Goal: Task Accomplishment & Management: Use online tool/utility

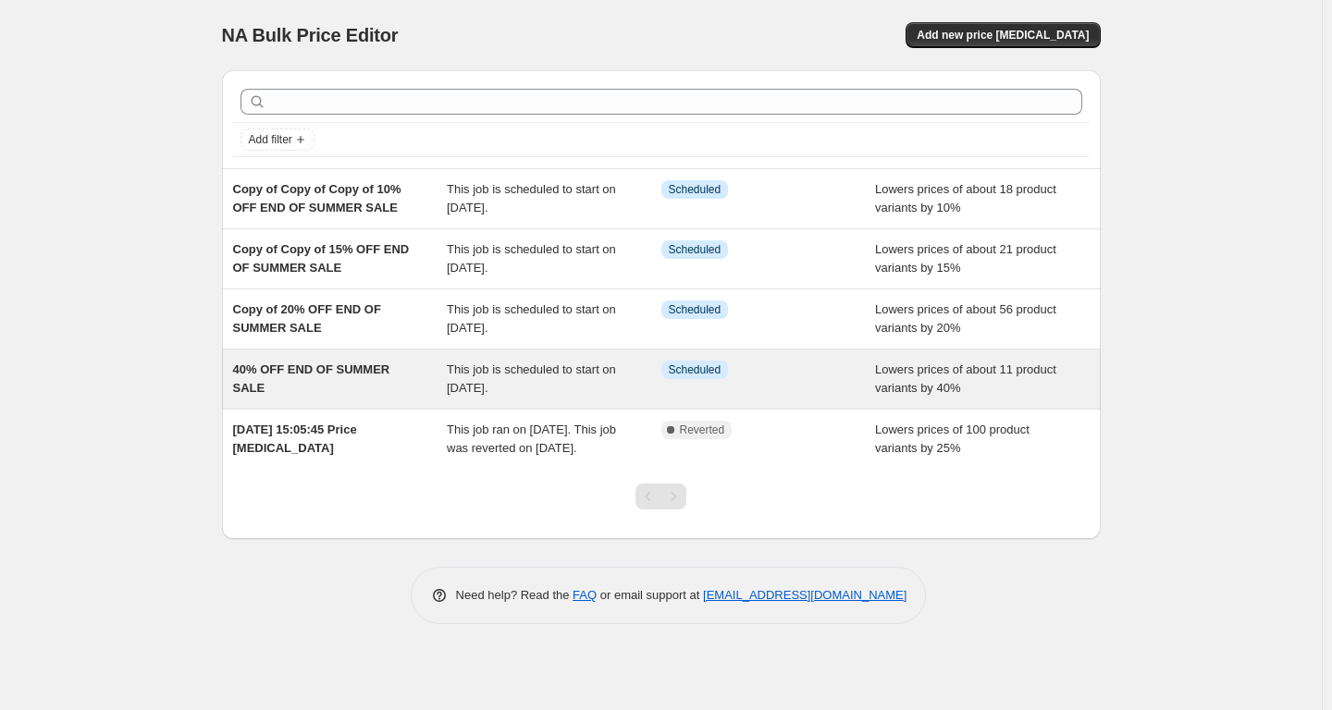
click at [680, 377] on span "Info Scheduled" at bounding box center [695, 370] width 68 height 18
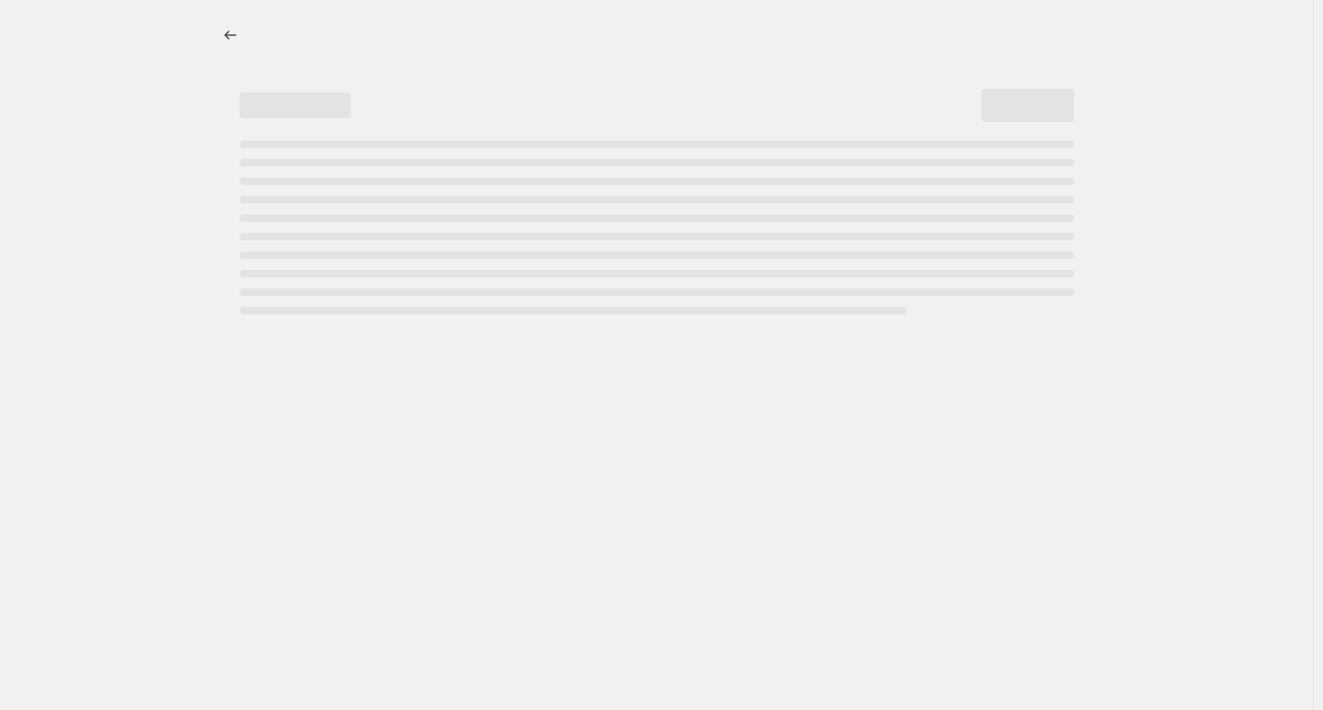
select select "percentage"
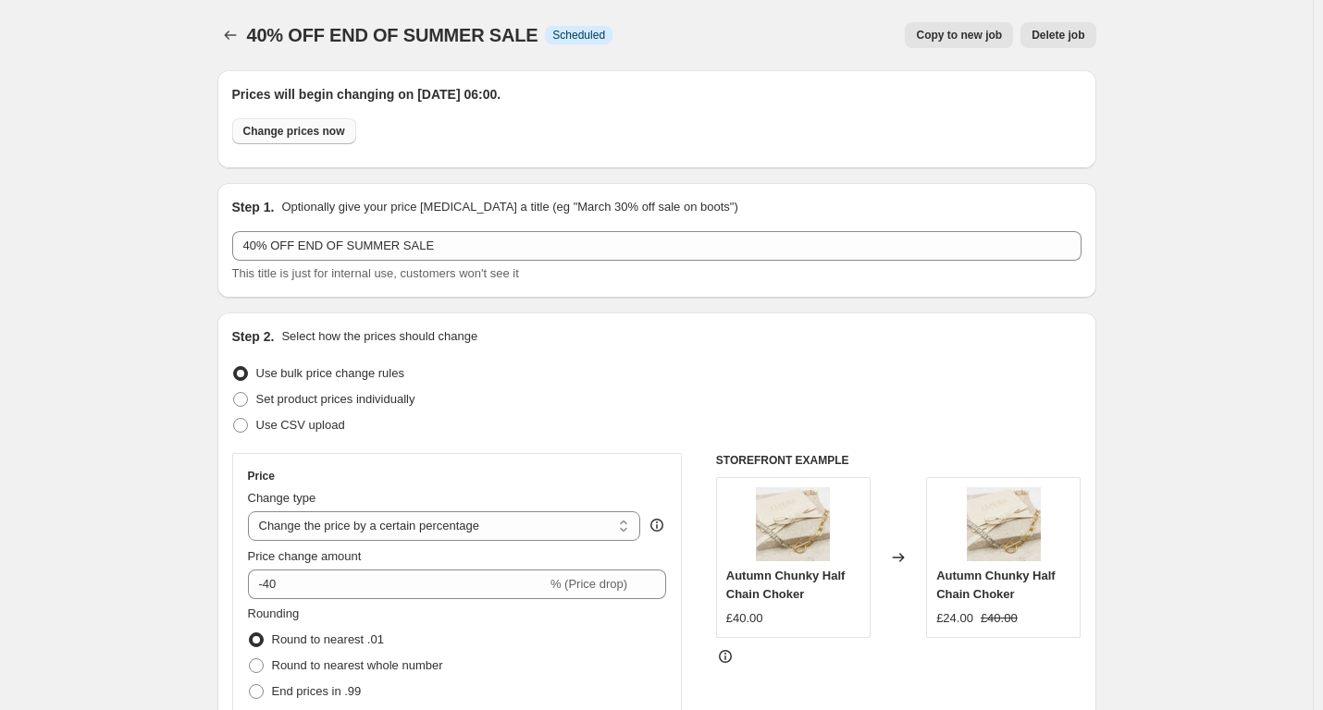
click at [317, 131] on span "Change prices now" at bounding box center [294, 131] width 102 height 15
radio input "true"
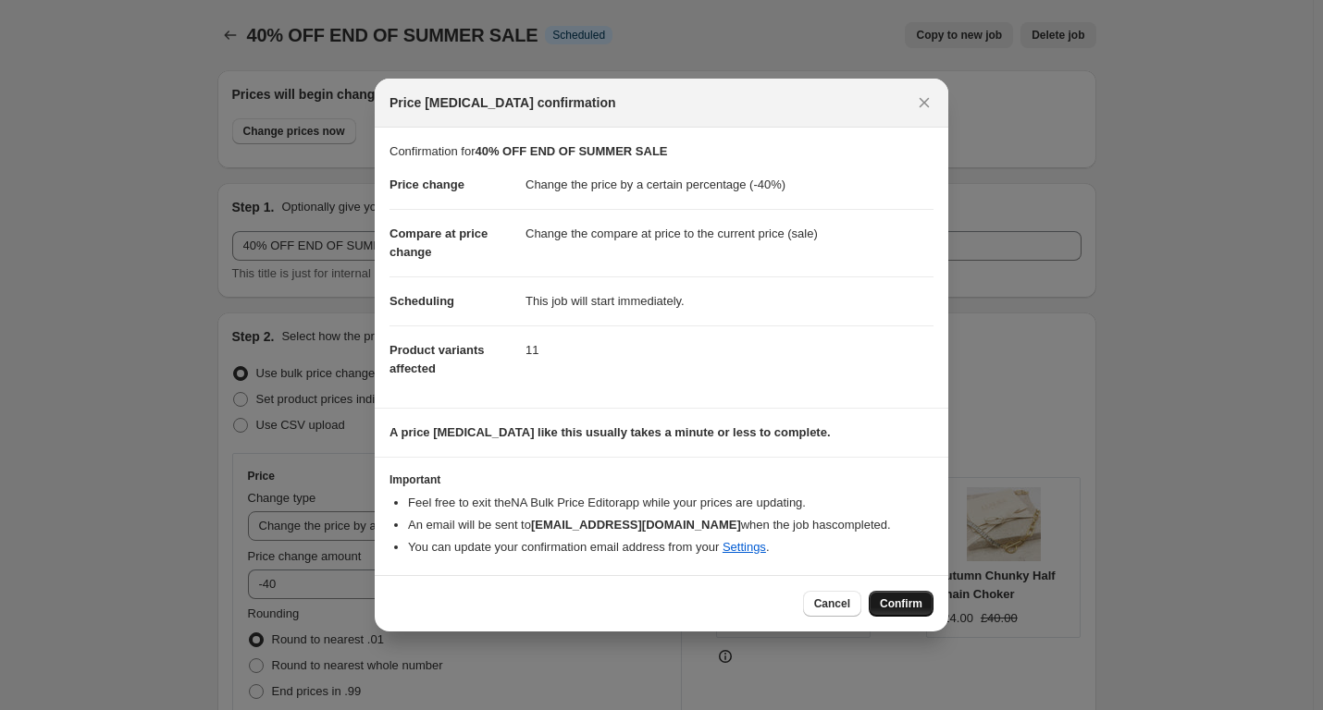
click at [901, 604] on span "Confirm" at bounding box center [901, 604] width 43 height 15
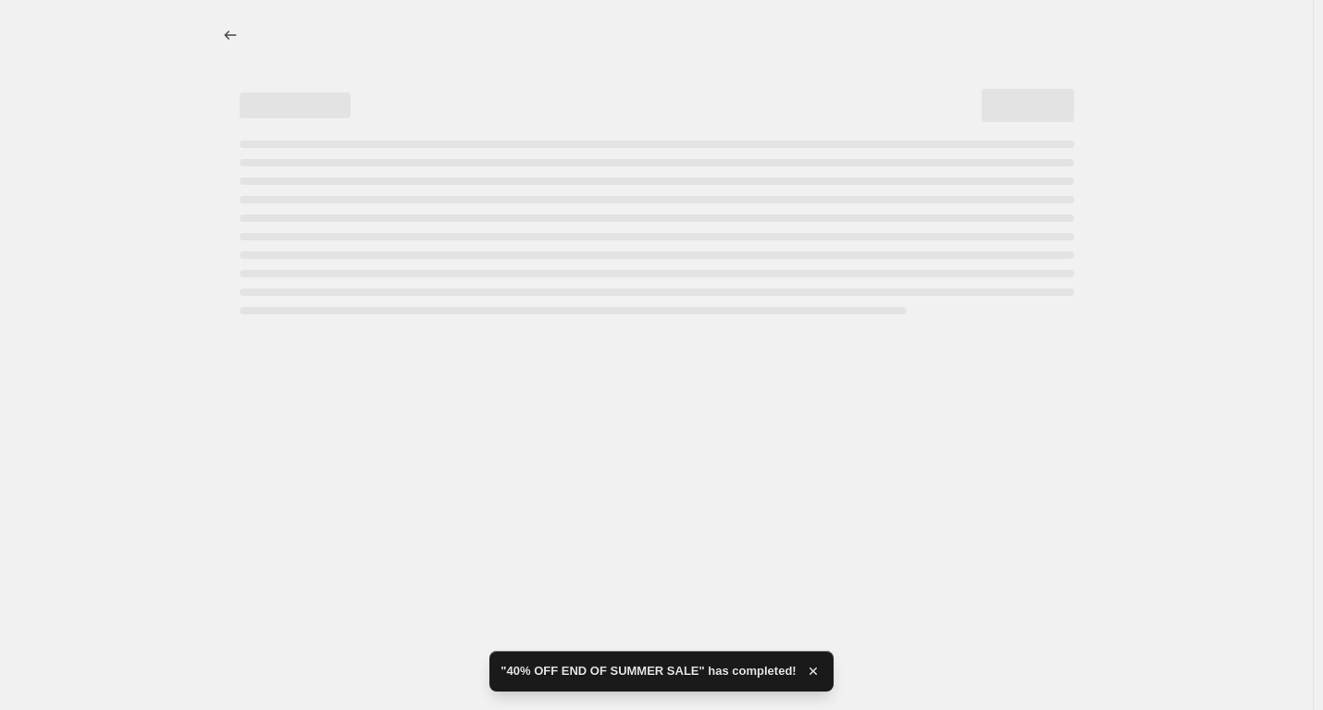
select select "percentage"
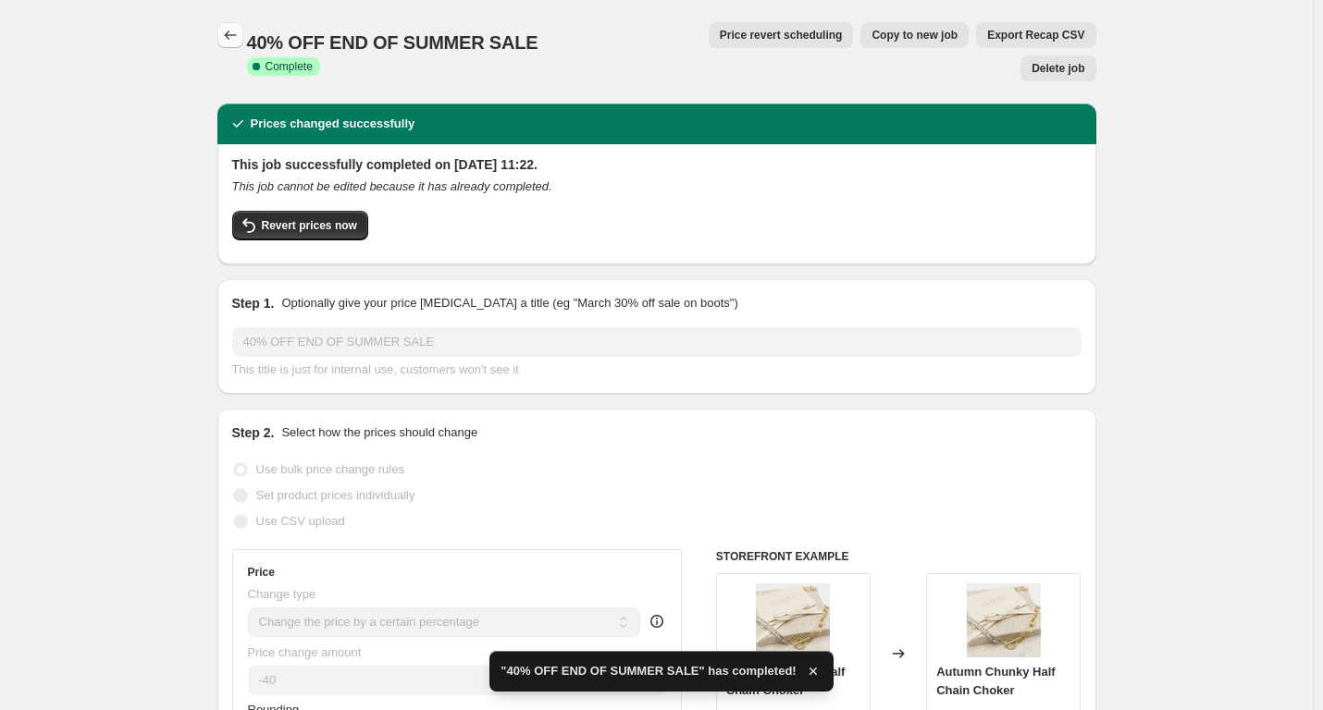
click at [235, 31] on icon "Price change jobs" at bounding box center [230, 35] width 18 height 18
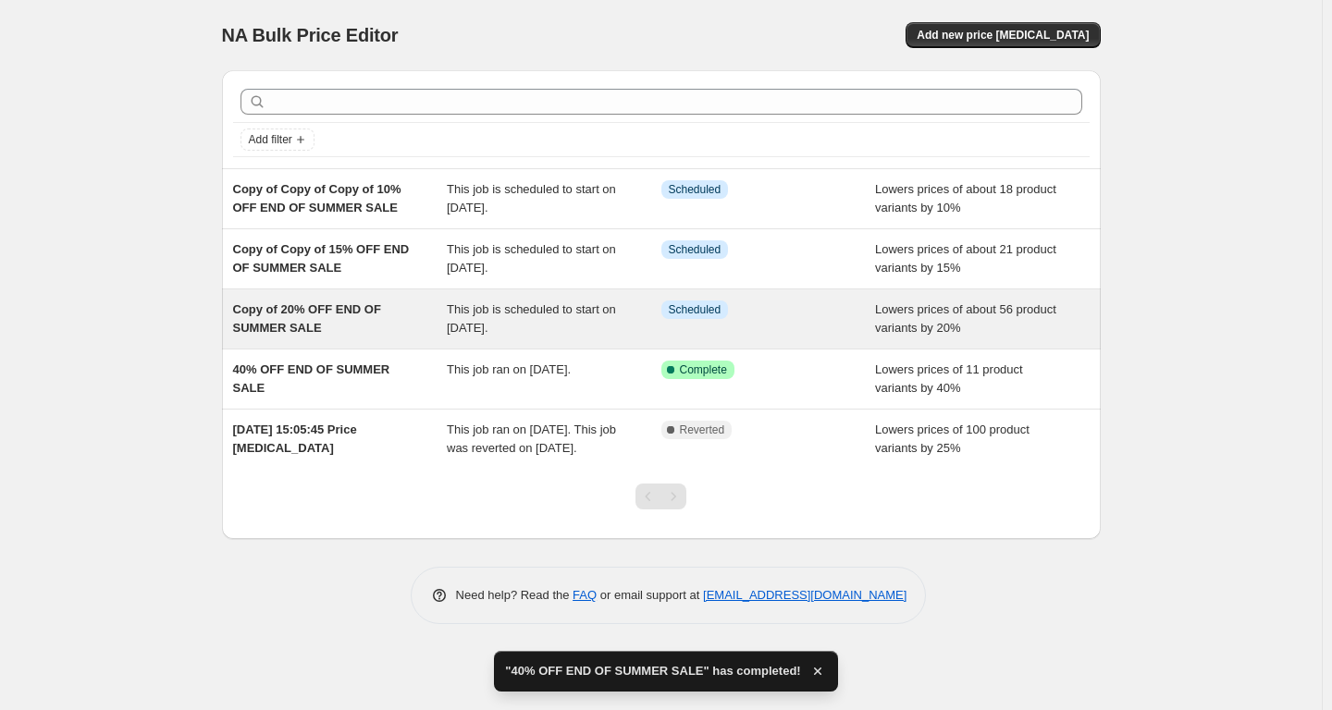
click at [677, 316] on span "Scheduled" at bounding box center [695, 309] width 53 height 15
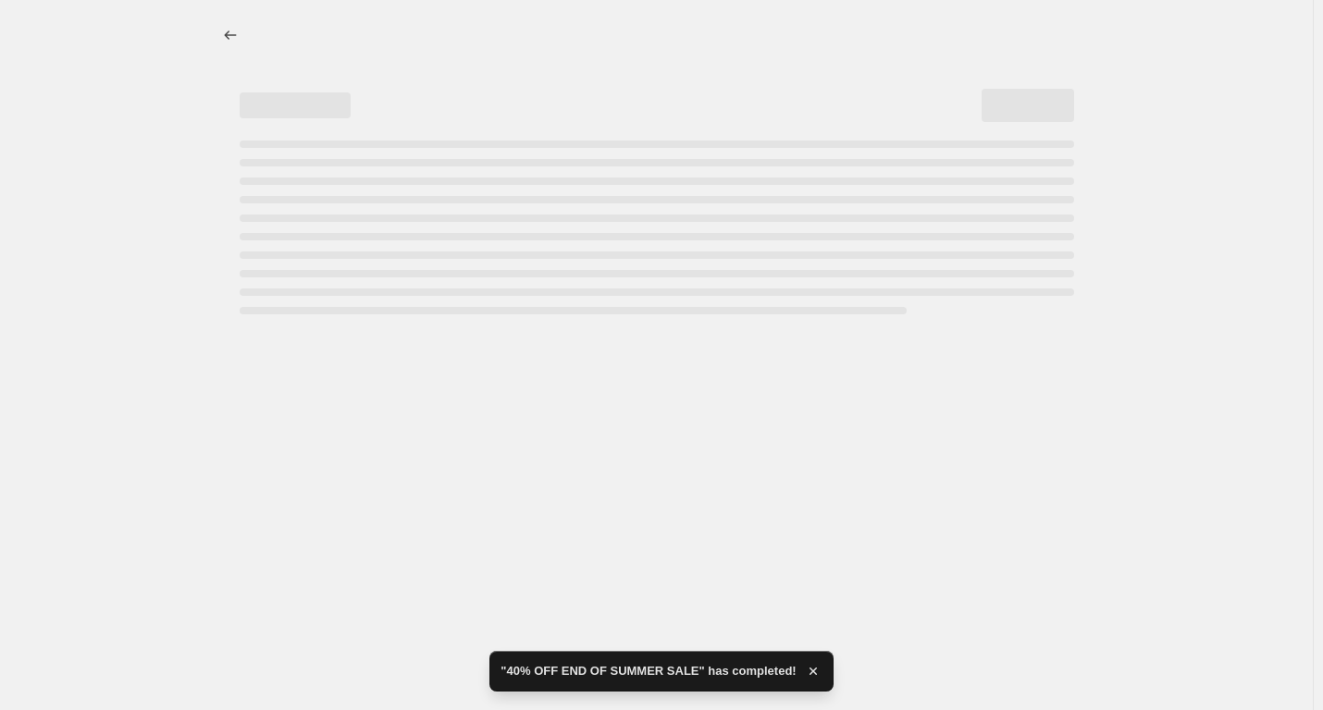
select select "percentage"
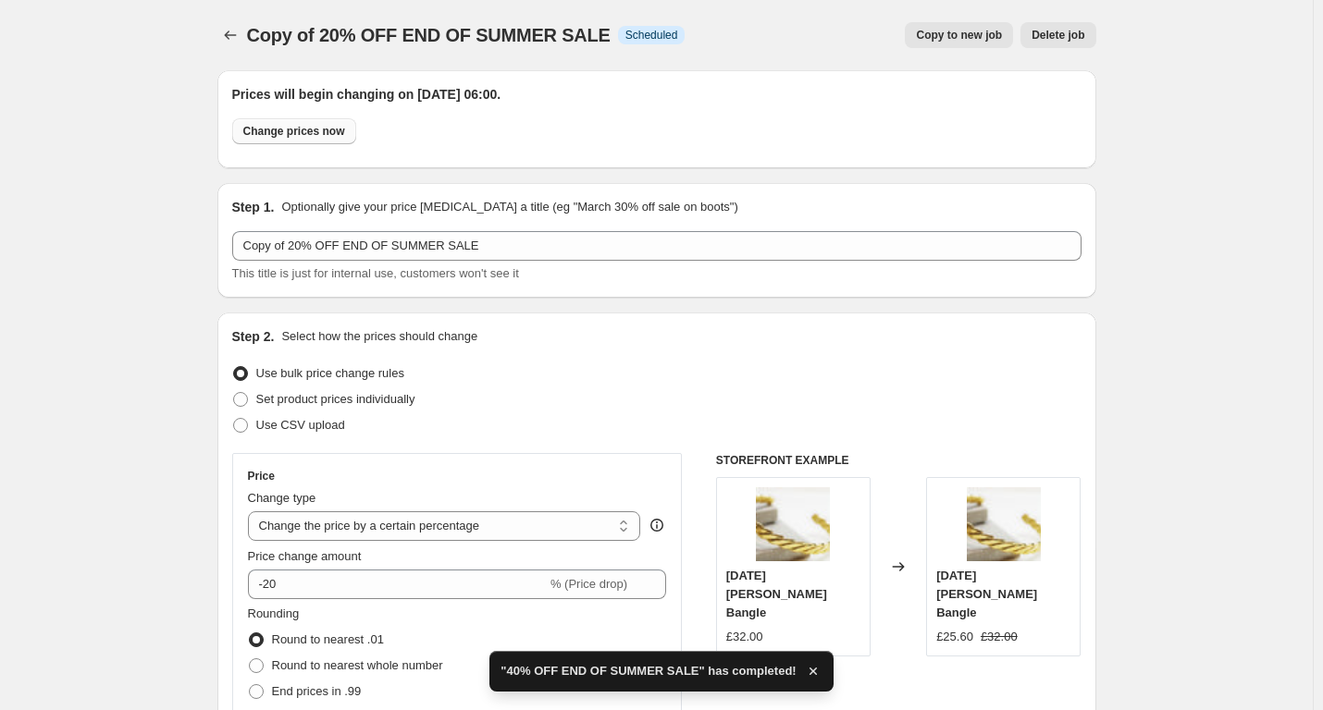
click at [333, 135] on span "Change prices now" at bounding box center [294, 131] width 102 height 15
radio input "true"
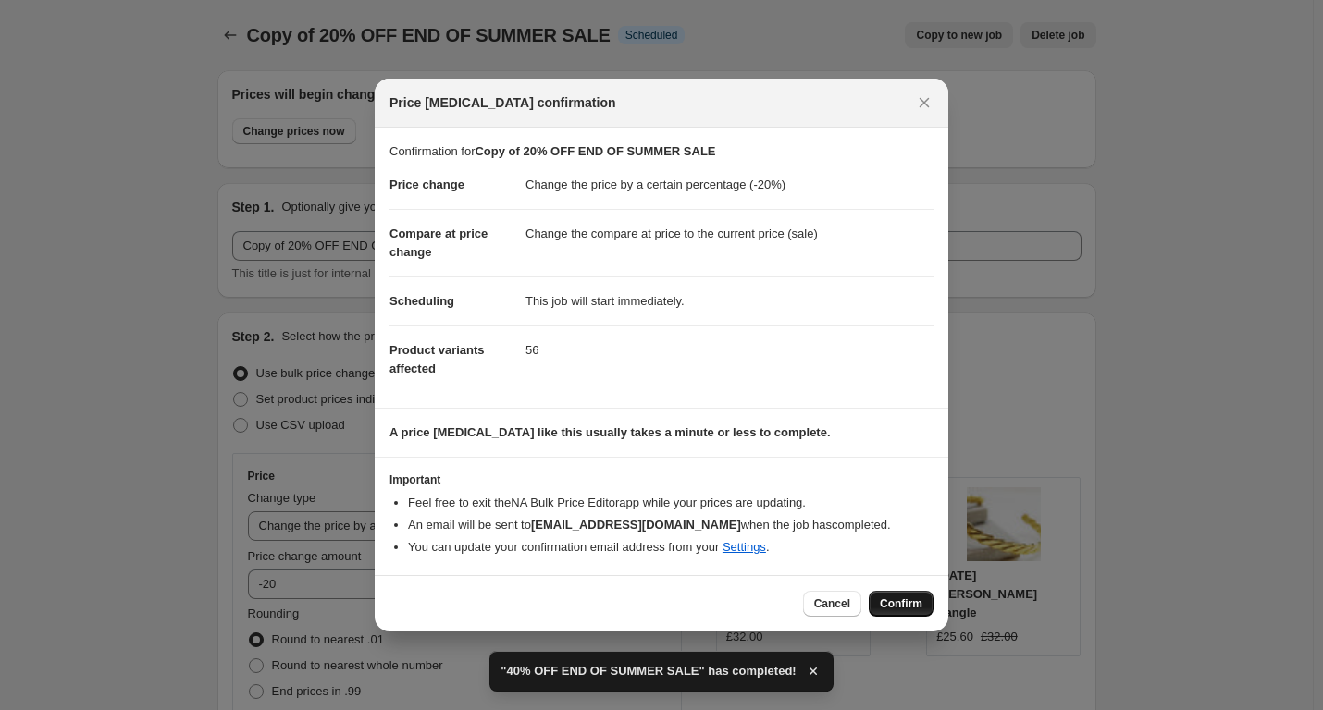
click at [903, 606] on span "Confirm" at bounding box center [901, 604] width 43 height 15
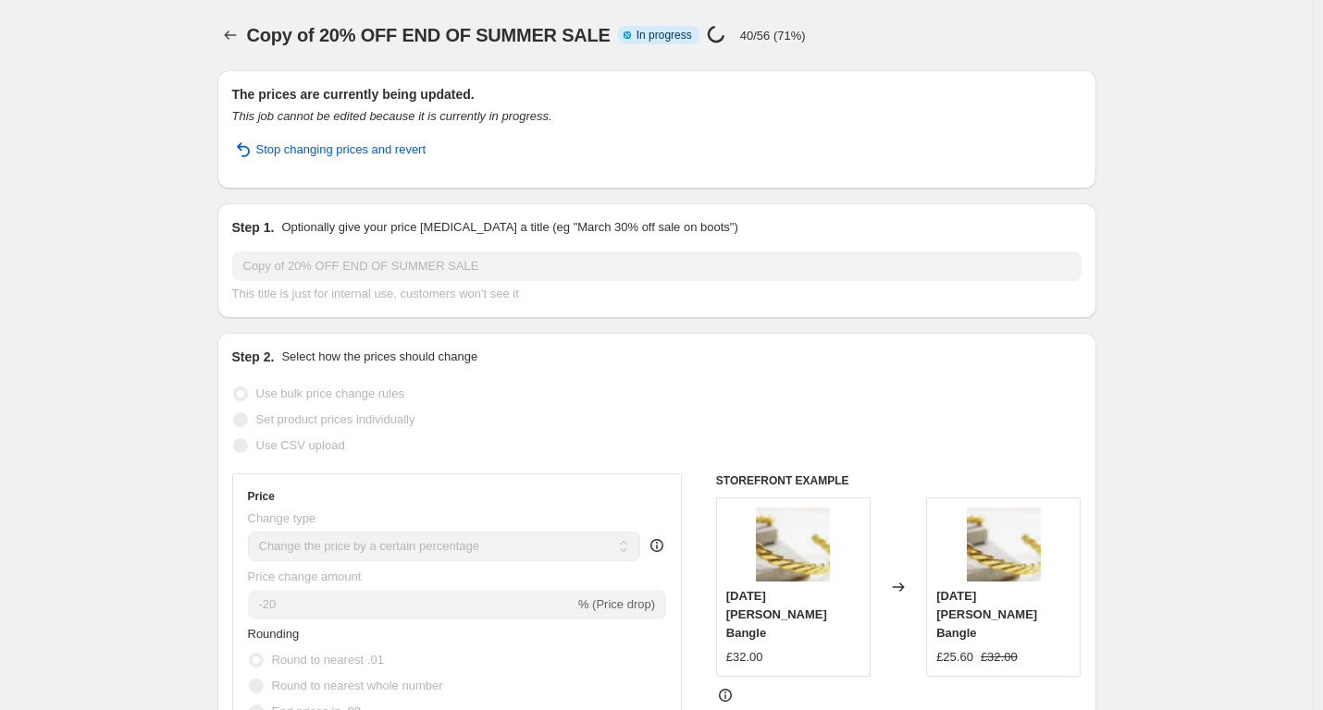
select select "percentage"
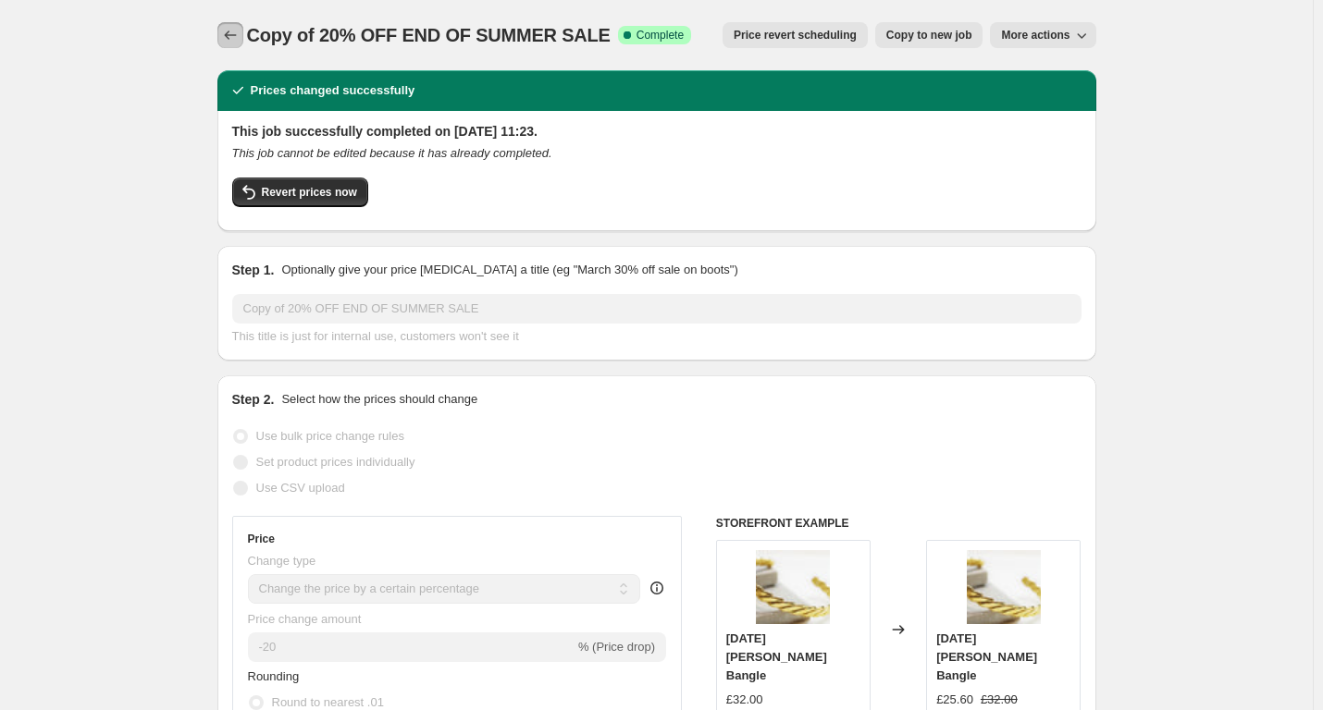
click at [231, 35] on icon "Price change jobs" at bounding box center [230, 35] width 18 height 18
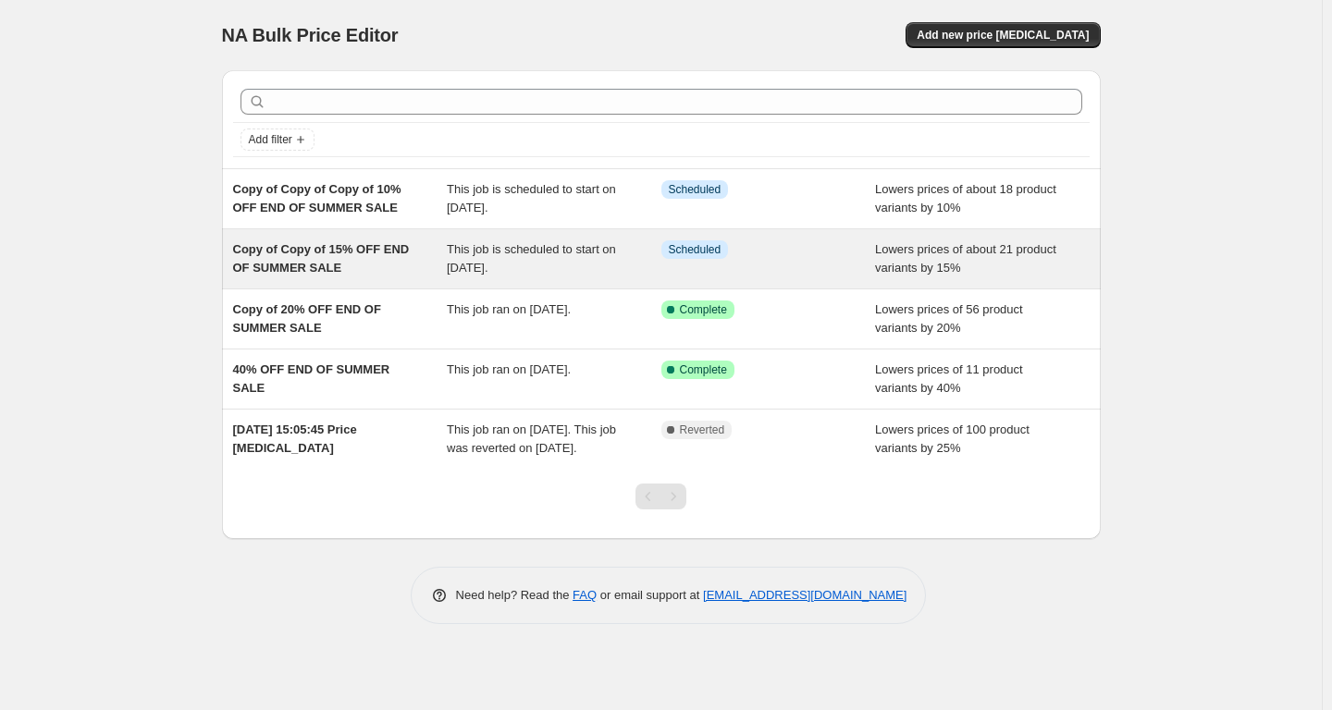
click at [564, 254] on span "This job is scheduled to start on [DATE]." at bounding box center [531, 258] width 169 height 32
select select "percentage"
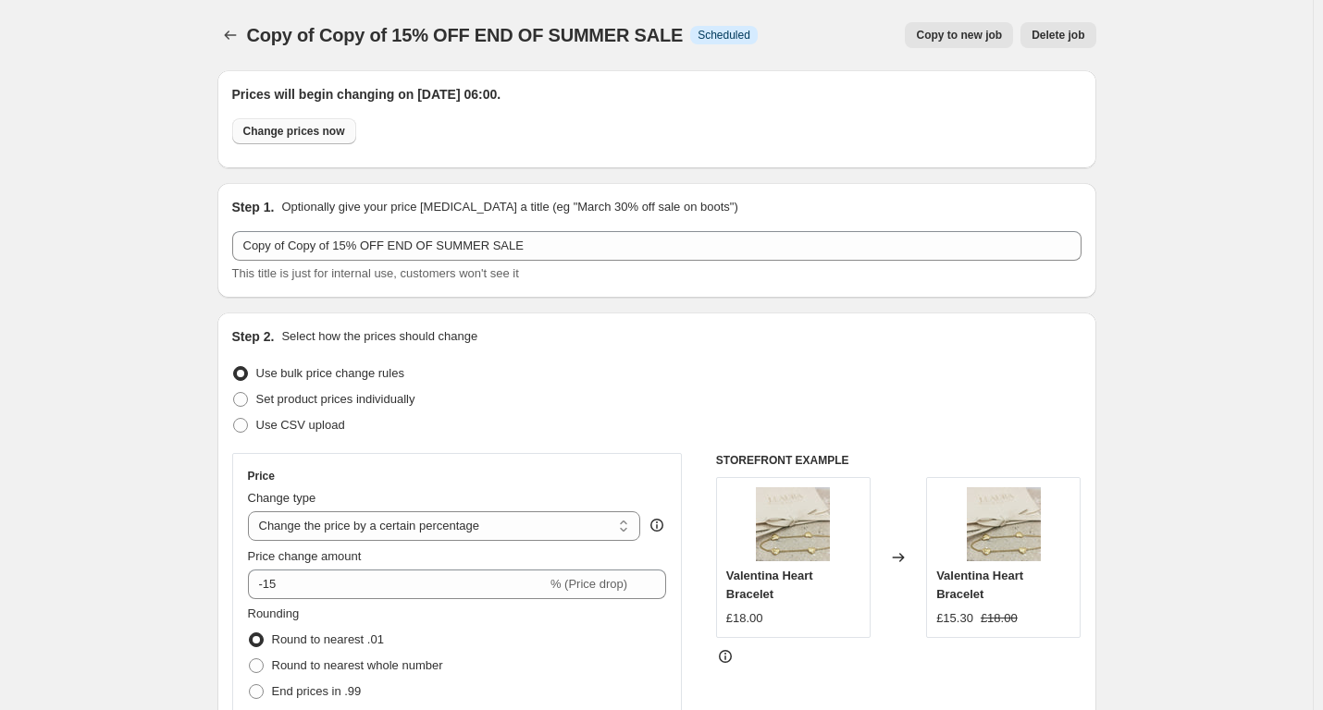
click at [293, 141] on button "Change prices now" at bounding box center [294, 131] width 124 height 26
radio input "true"
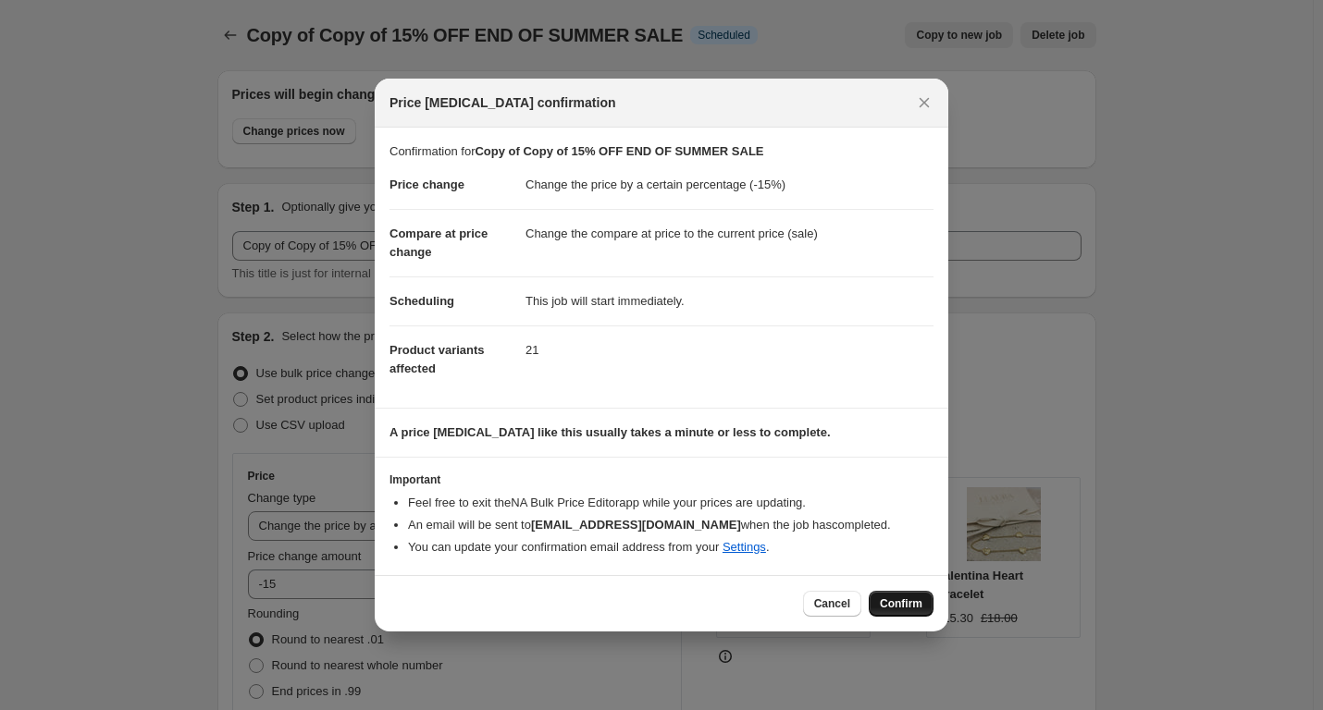
click at [916, 609] on span "Confirm" at bounding box center [901, 604] width 43 height 15
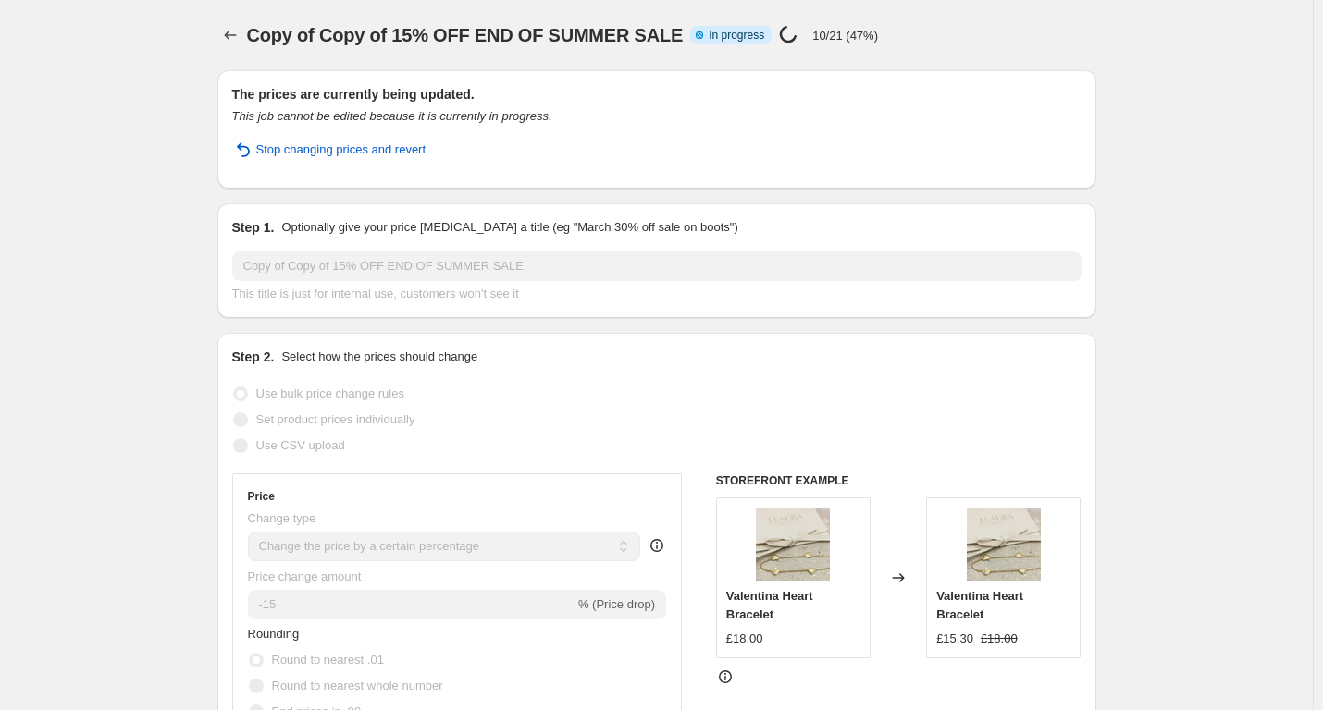
select select "percentage"
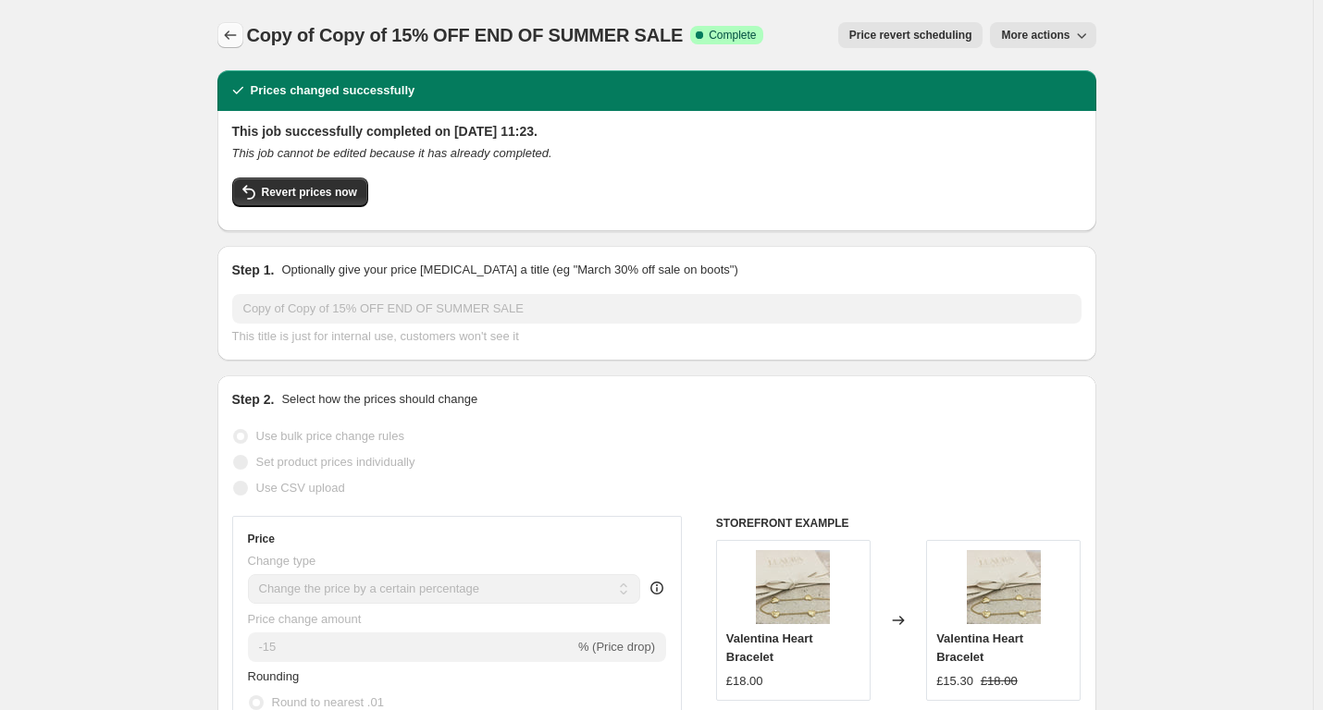
click at [235, 32] on icon "Price change jobs" at bounding box center [230, 35] width 18 height 18
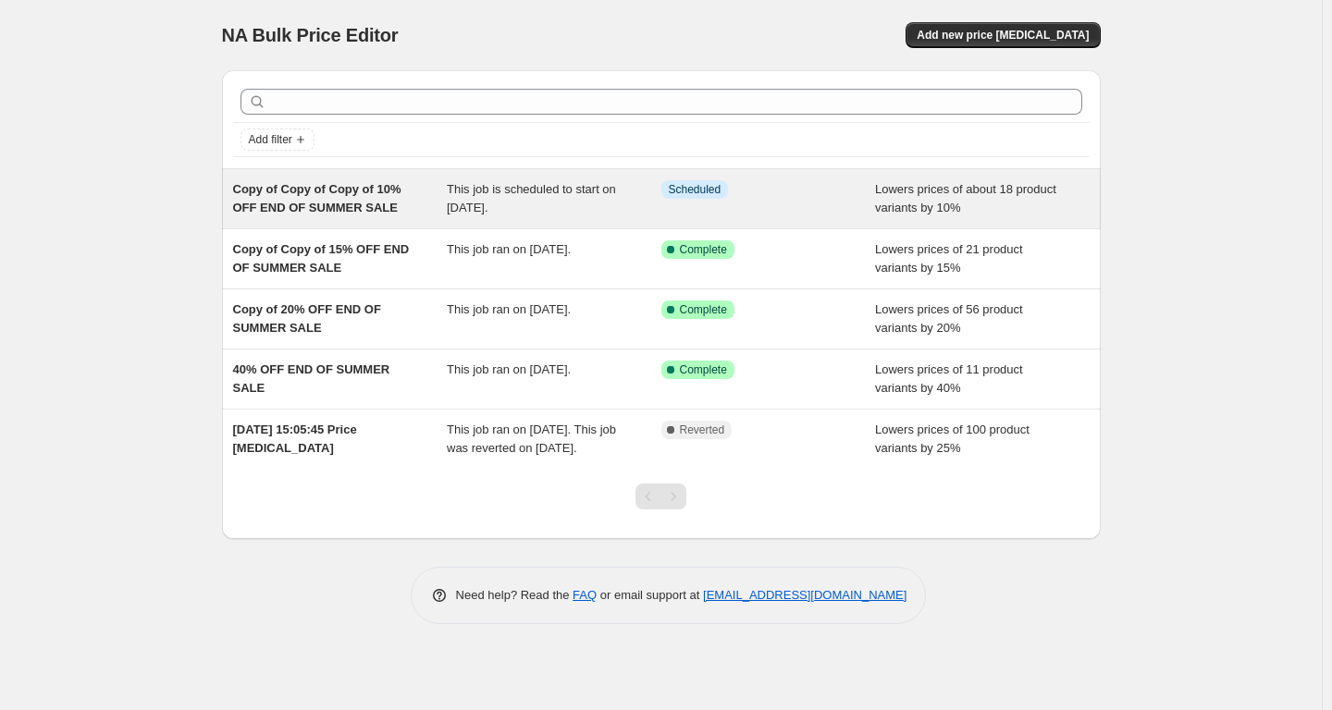
click at [604, 203] on div "This job is scheduled to start on [DATE]." at bounding box center [554, 198] width 215 height 37
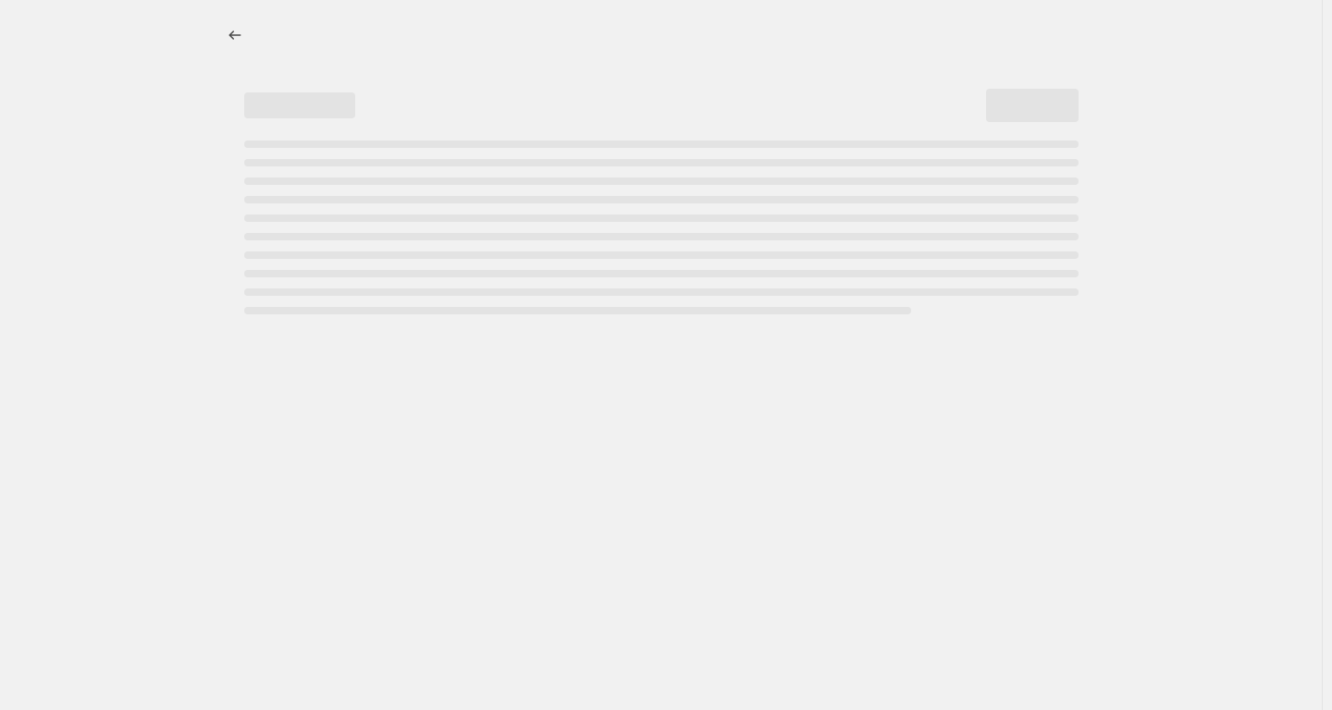
select select "percentage"
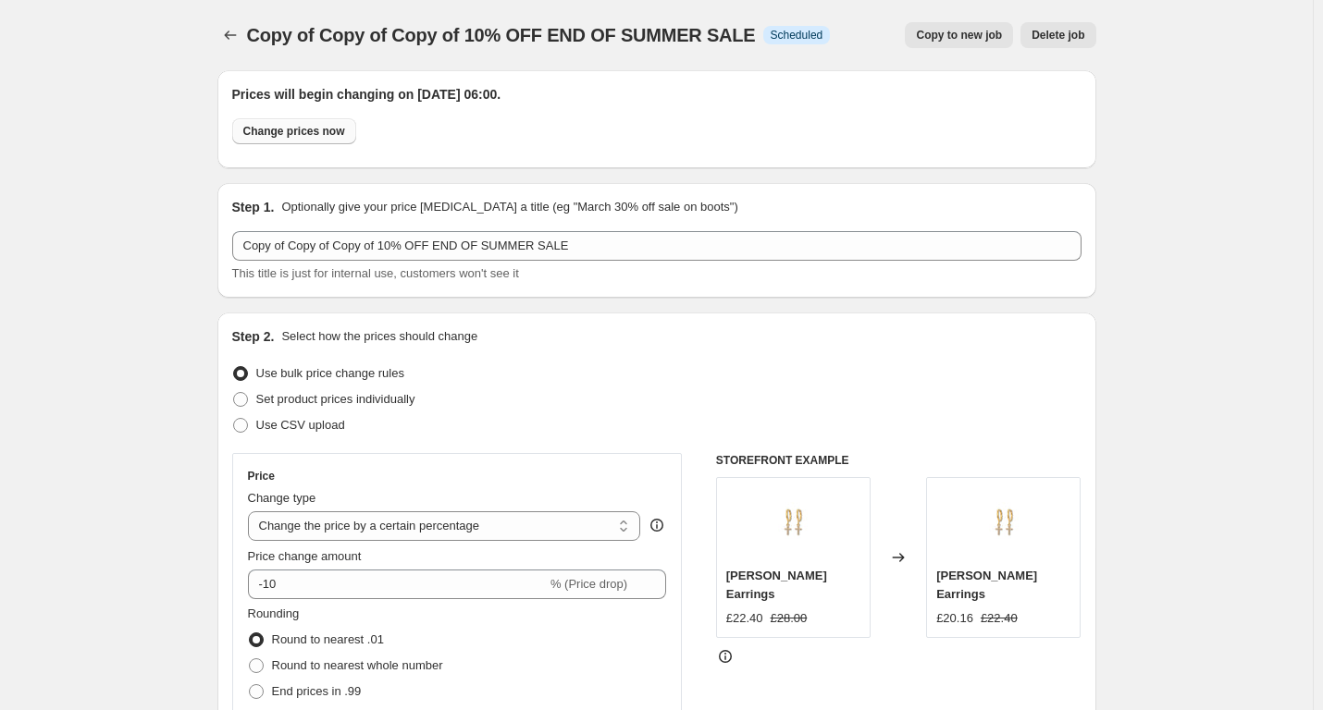
click at [330, 133] on span "Change prices now" at bounding box center [294, 131] width 102 height 15
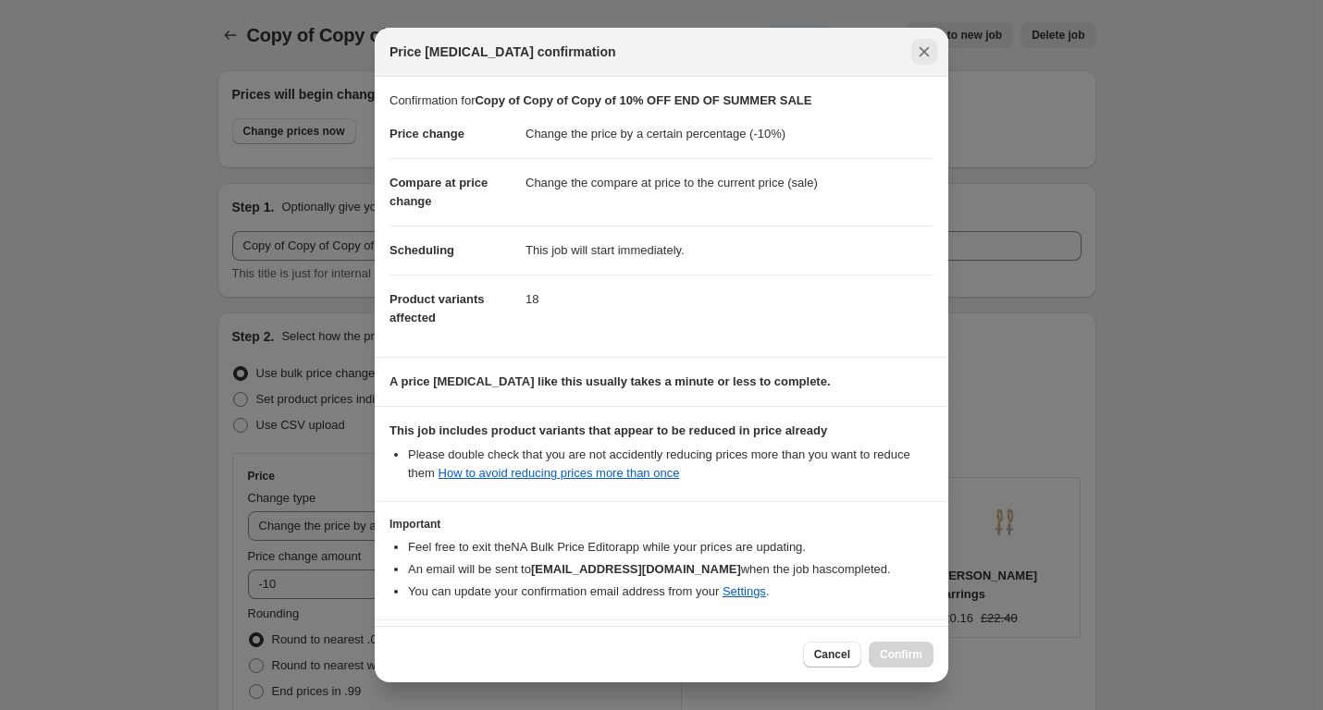
click at [924, 45] on icon "Close" at bounding box center [924, 52] width 18 height 18
radio input "false"
radio input "true"
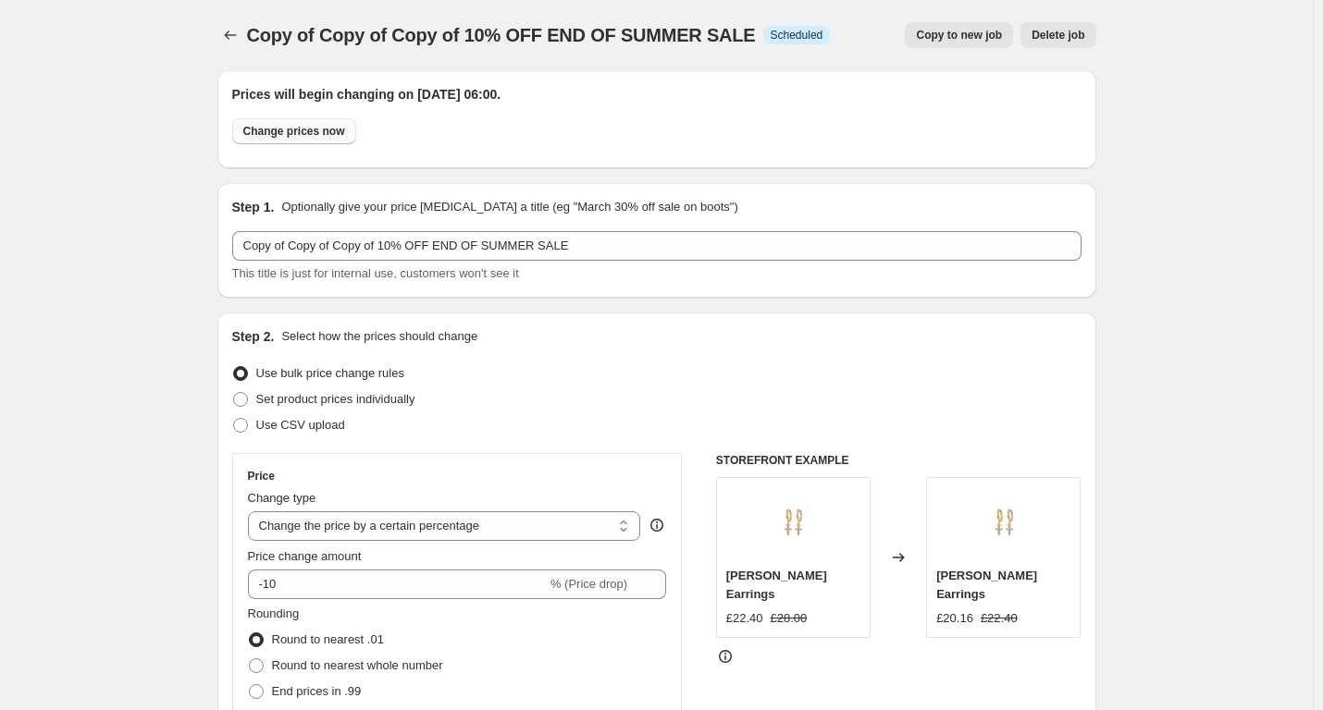
click at [324, 129] on span "Change prices now" at bounding box center [294, 131] width 102 height 15
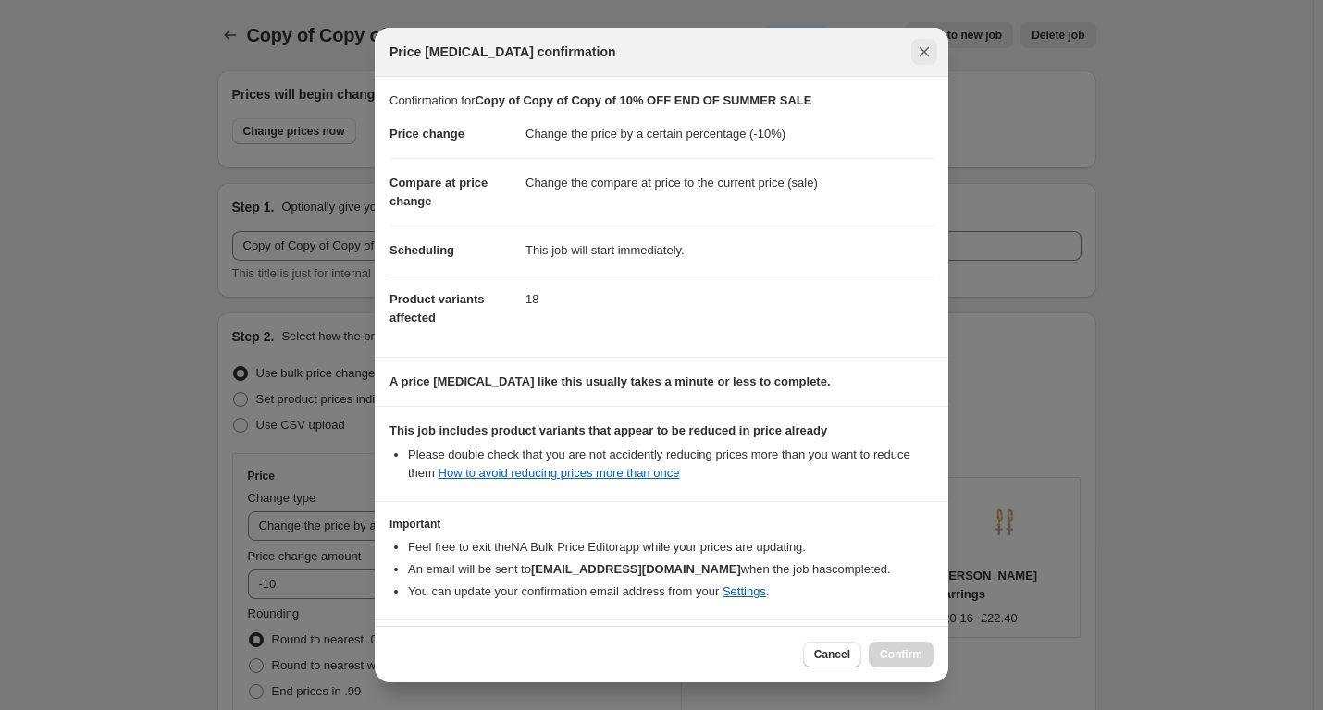
click at [917, 48] on icon "Close" at bounding box center [924, 52] width 18 height 18
radio input "false"
radio input "true"
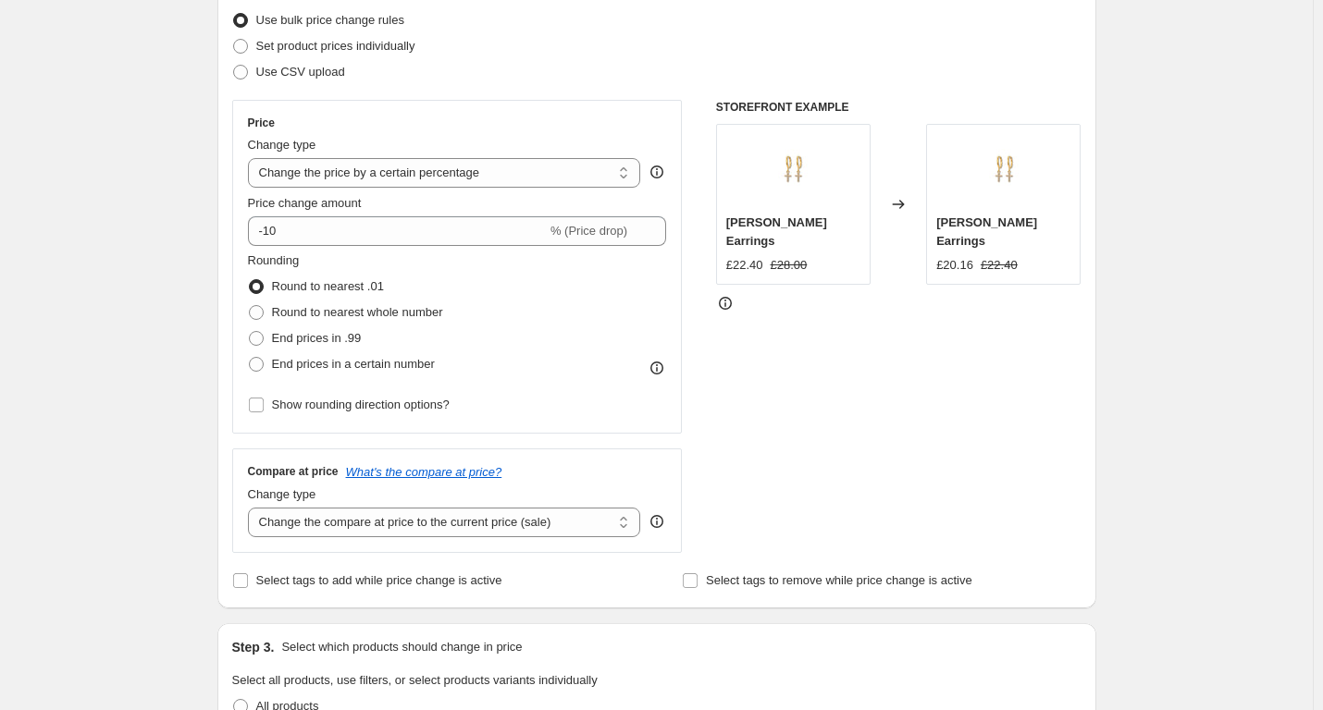
scroll to position [370, 0]
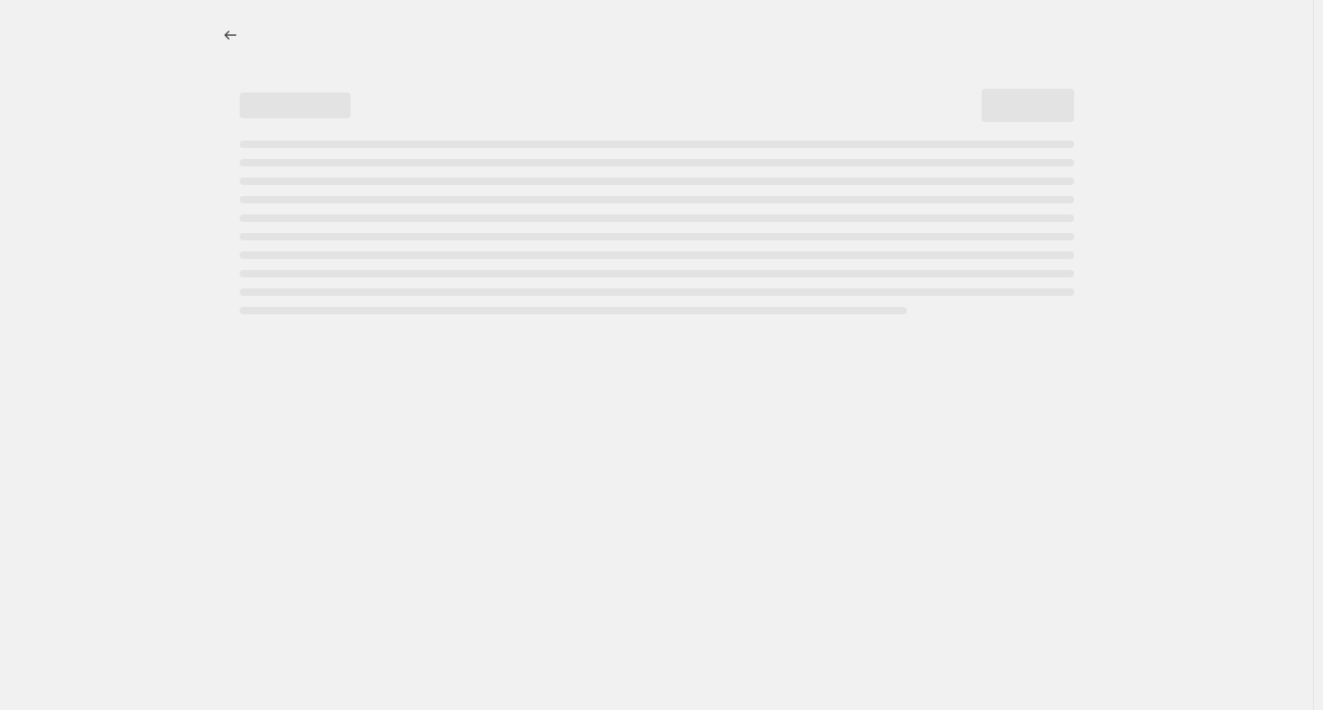
select select "percentage"
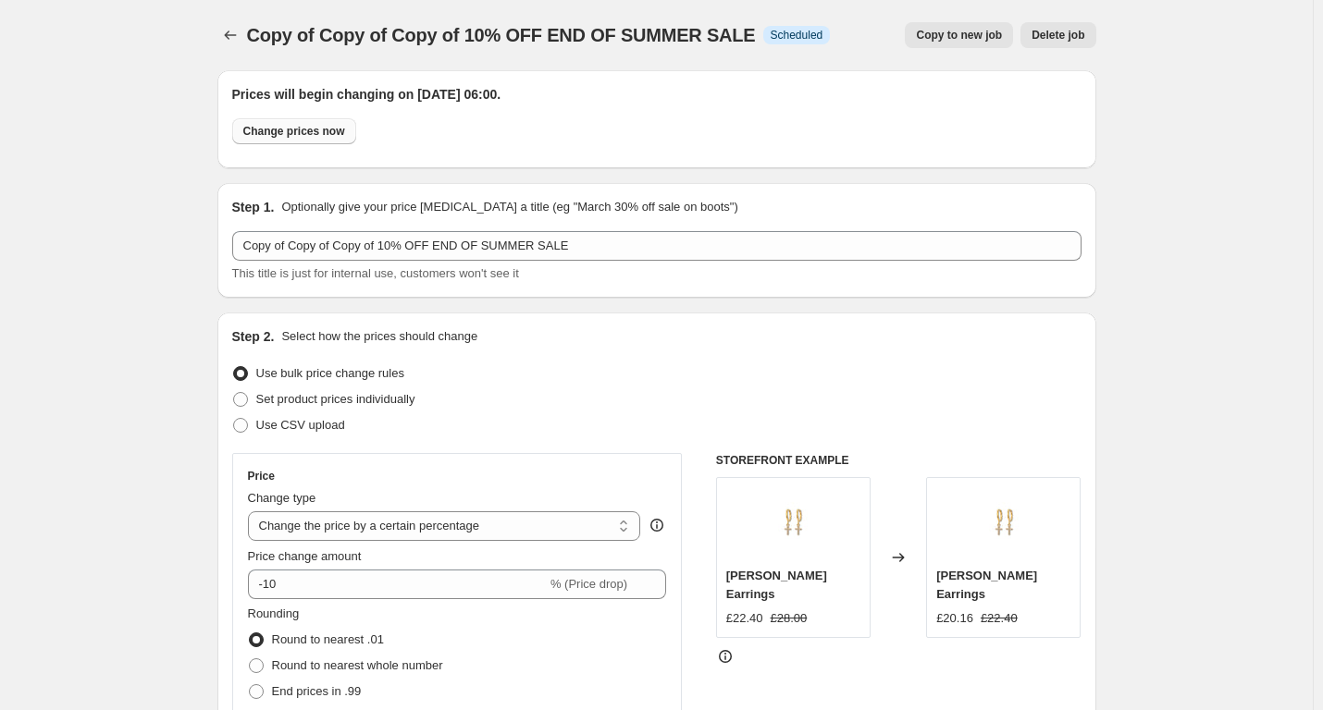
click at [292, 129] on span "Change prices now" at bounding box center [294, 131] width 102 height 15
radio input "true"
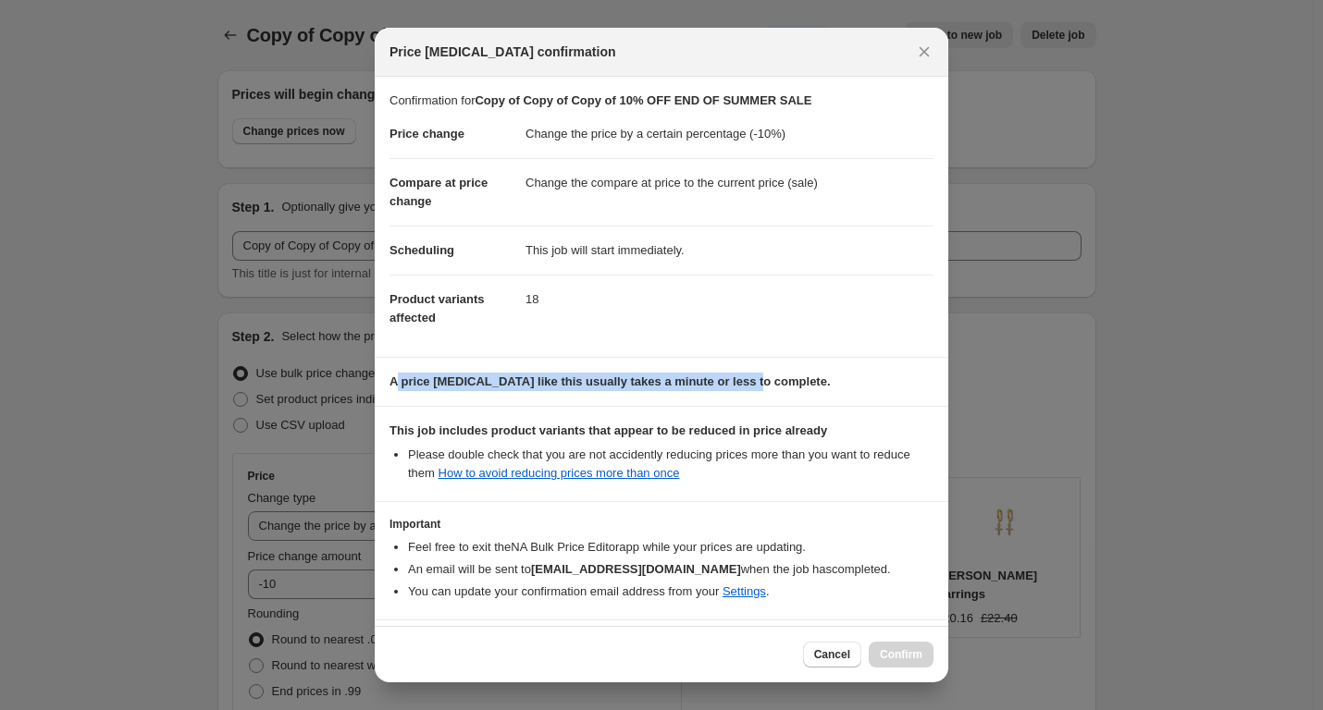
drag, startPoint x: 396, startPoint y: 383, endPoint x: 743, endPoint y: 386, distance: 346.8
click at [743, 386] on b "A price [MEDICAL_DATA] like this usually takes a minute or less to complete." at bounding box center [609, 382] width 441 height 14
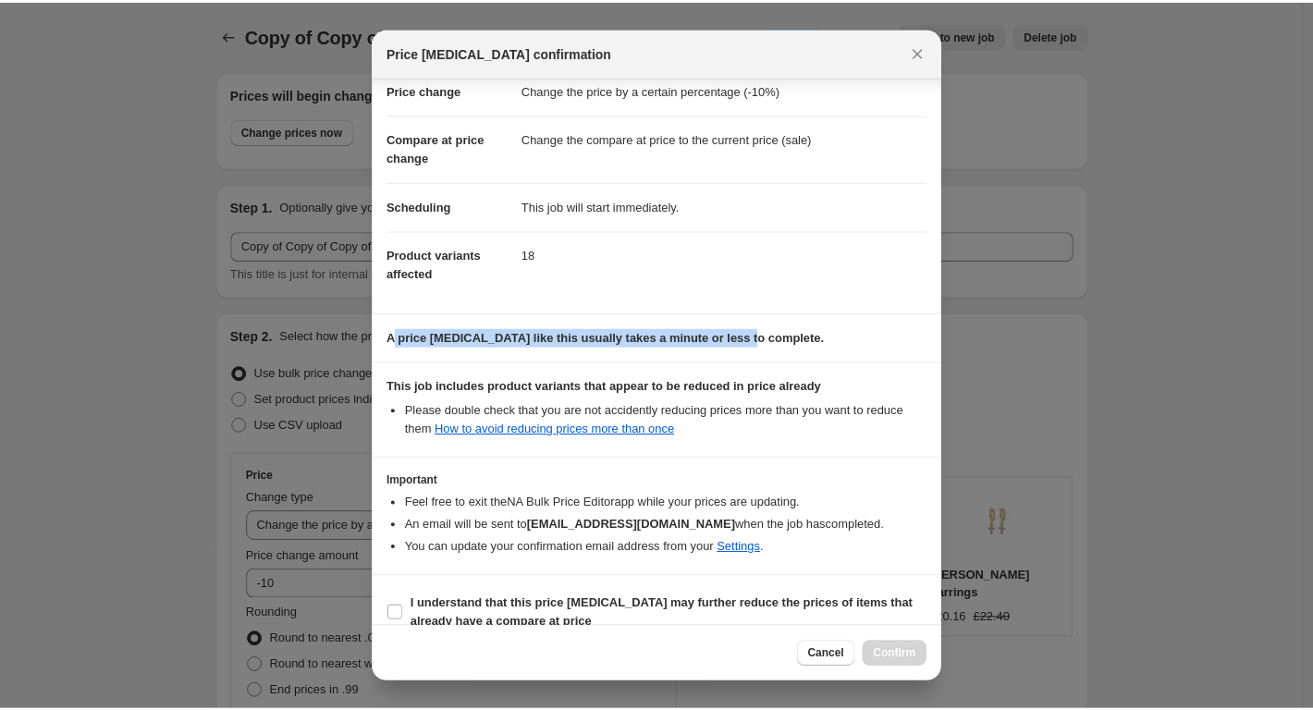
scroll to position [68, 0]
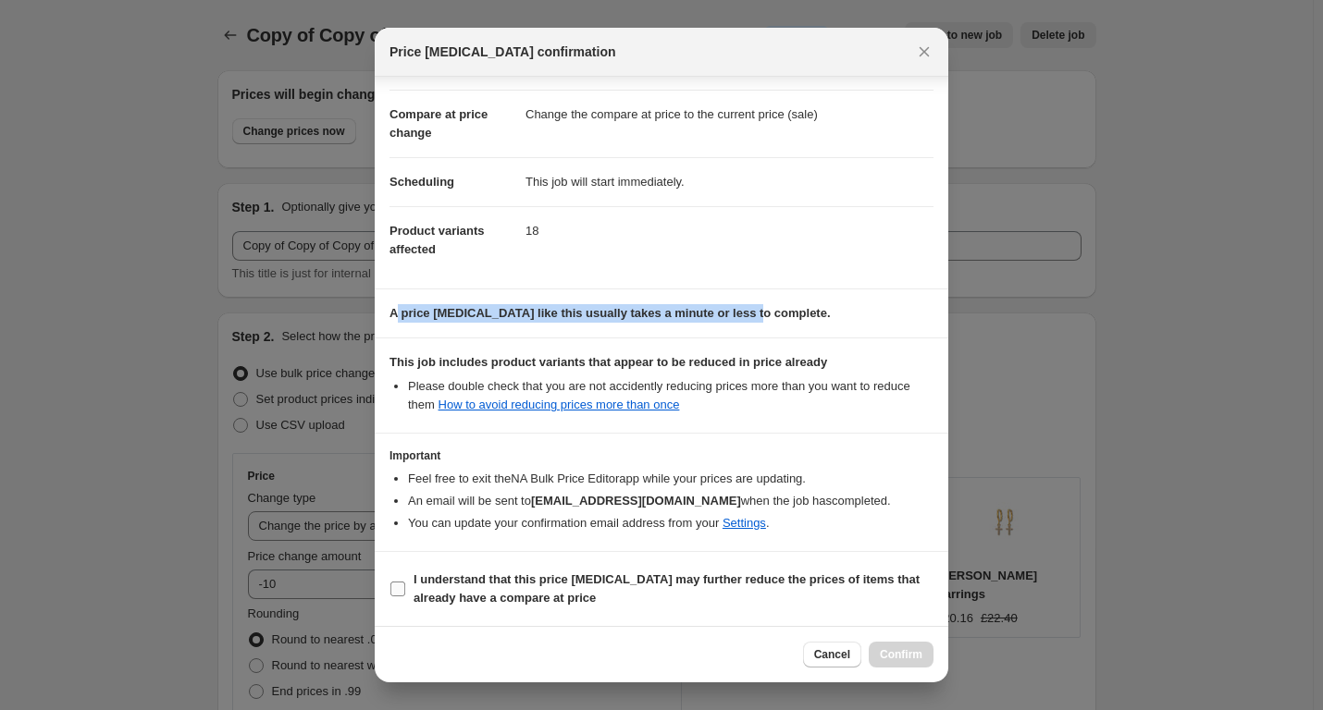
click at [403, 587] on input "I understand that this price [MEDICAL_DATA] may further reduce the prices of it…" at bounding box center [397, 589] width 15 height 15
checkbox input "true"
click at [907, 658] on span "Confirm" at bounding box center [901, 654] width 43 height 15
